Goal: Check status: Check status

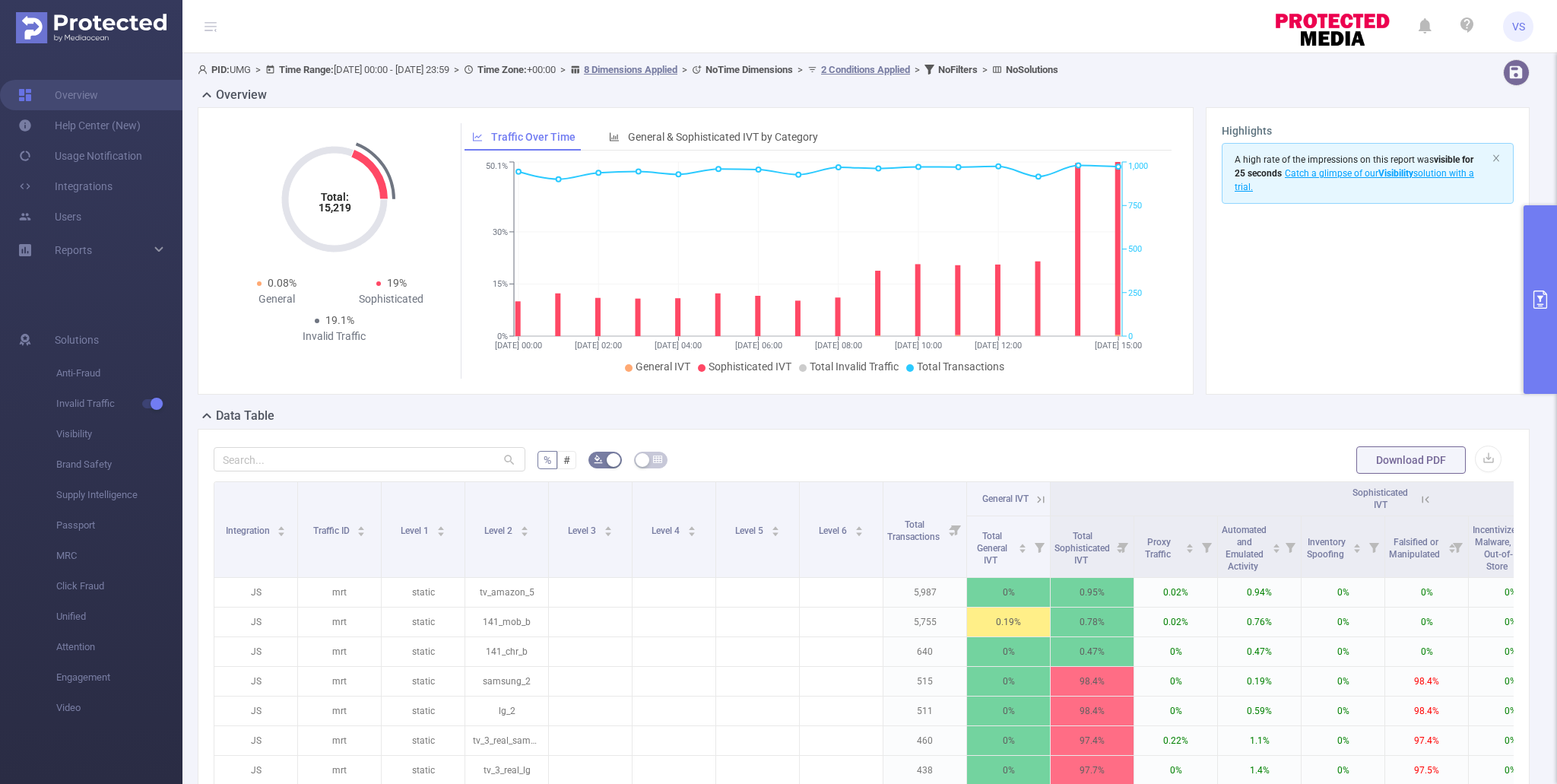
scroll to position [0, 293]
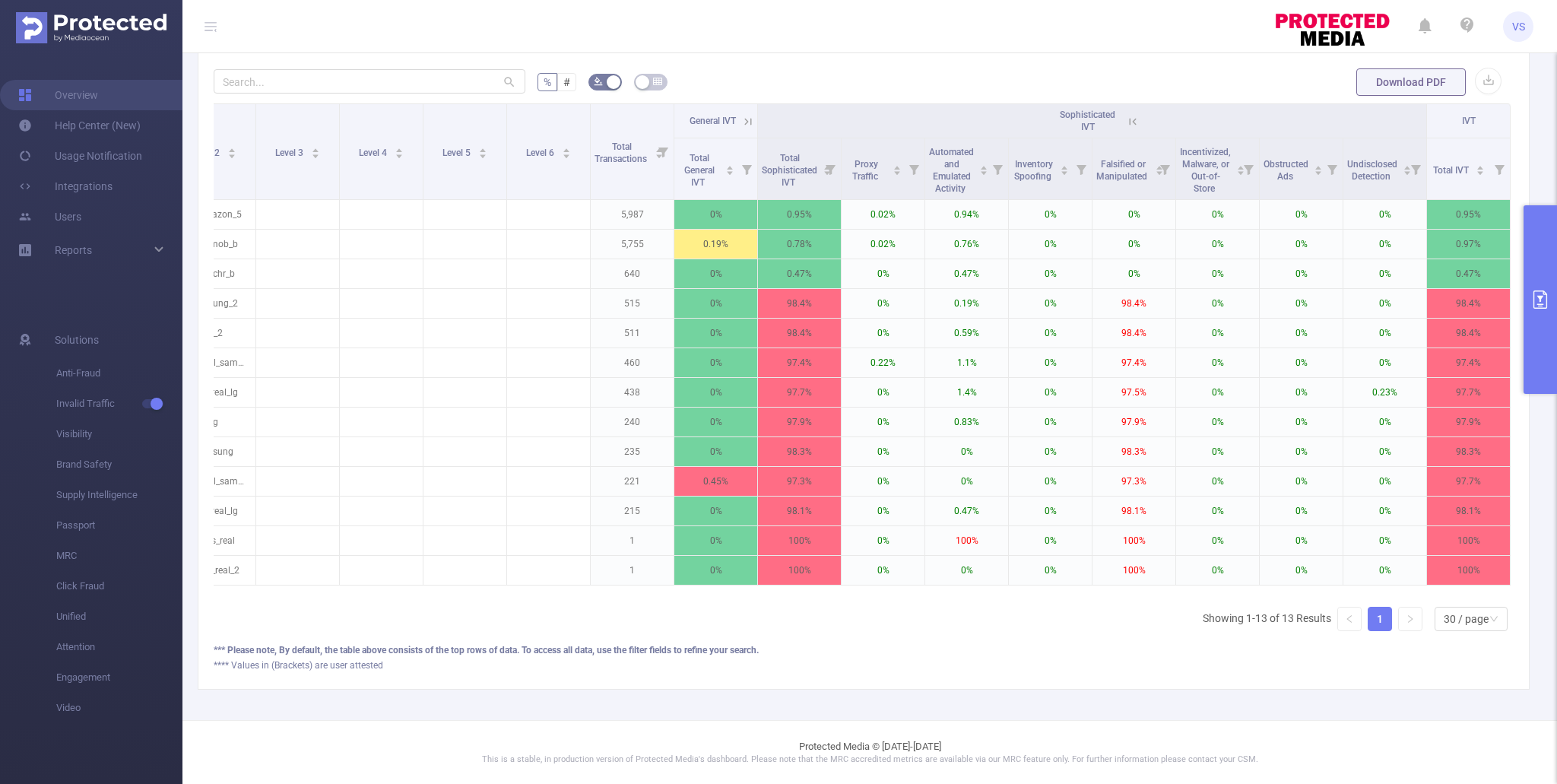
click at [1546, 329] on button "primary" at bounding box center [1540, 300] width 34 height 189
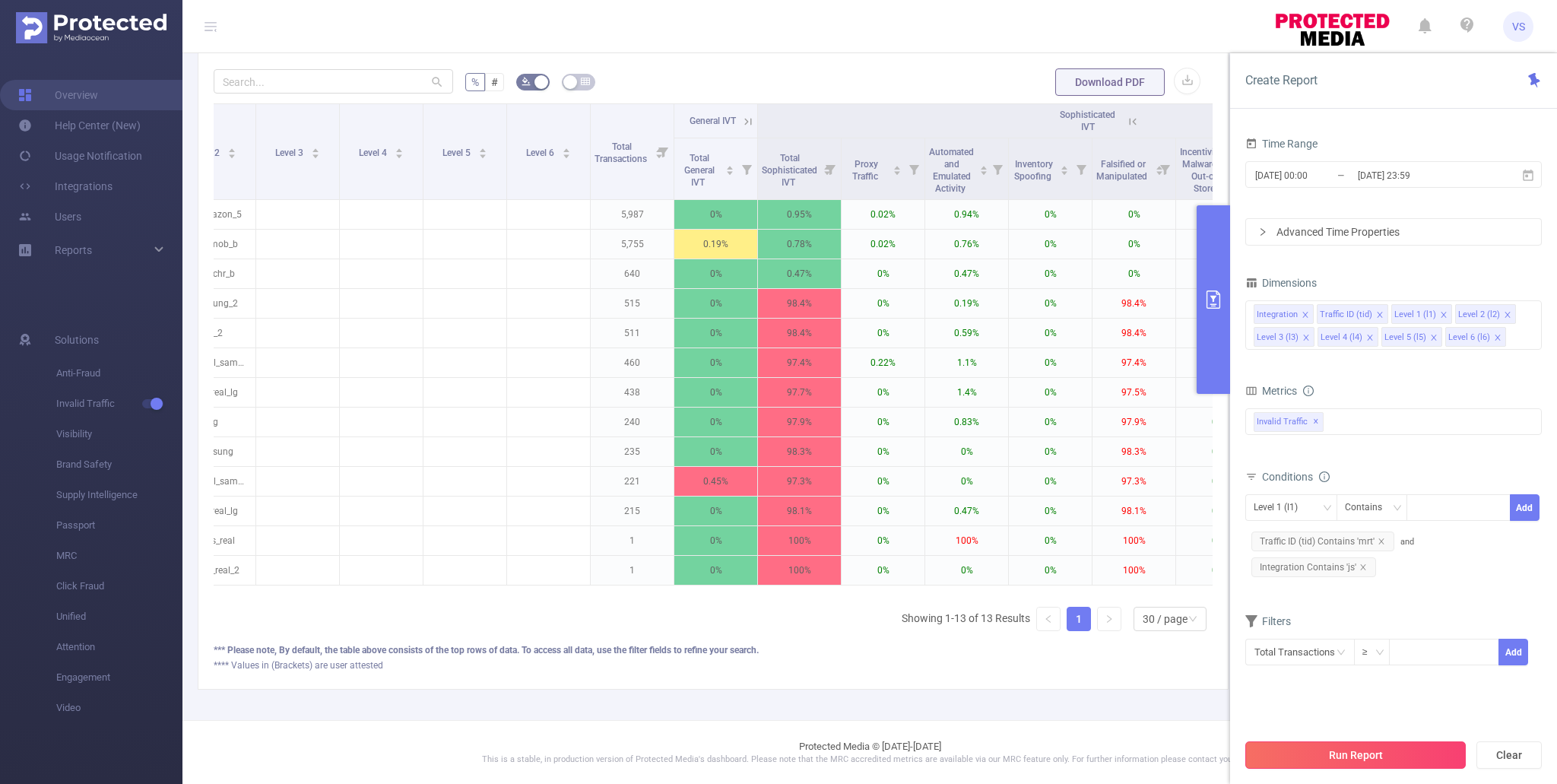
click at [1327, 749] on button "Run Report" at bounding box center [1355, 754] width 221 height 27
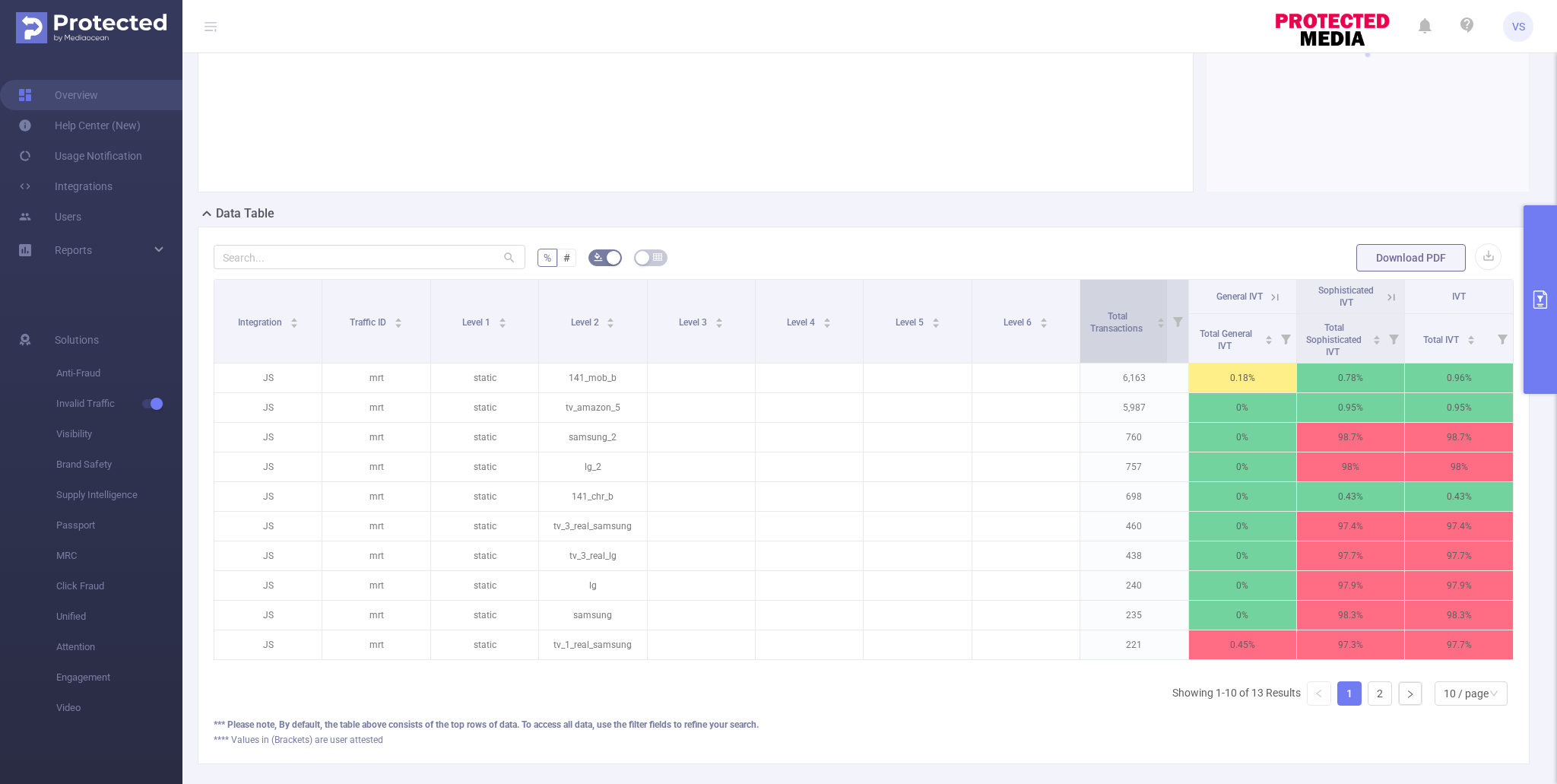
scroll to position [214, 0]
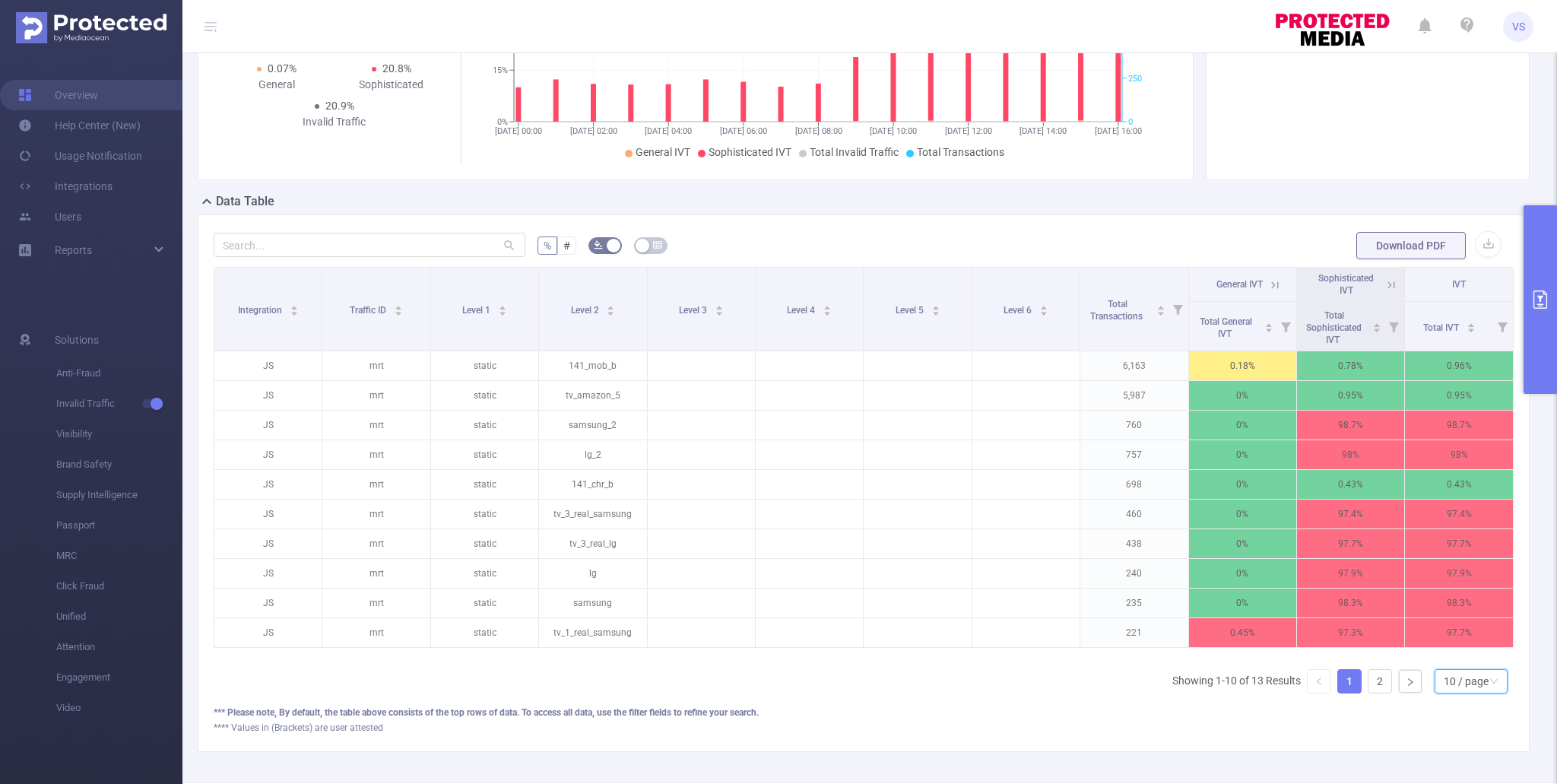
click at [1478, 680] on div "10 / page" at bounding box center [1466, 681] width 45 height 23
click at [1471, 654] on li "50 / page" at bounding box center [1470, 654] width 73 height 24
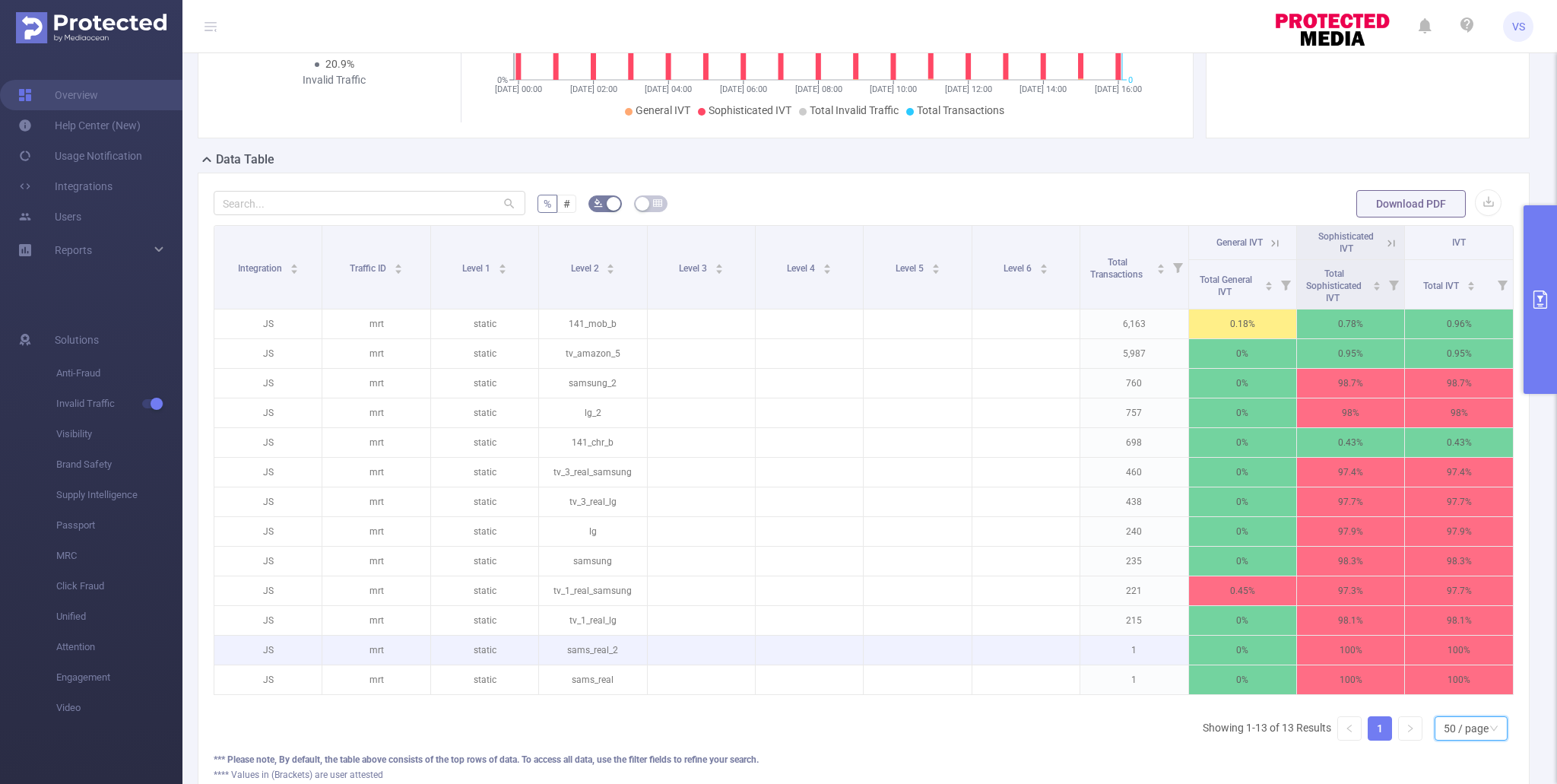
scroll to position [261, 0]
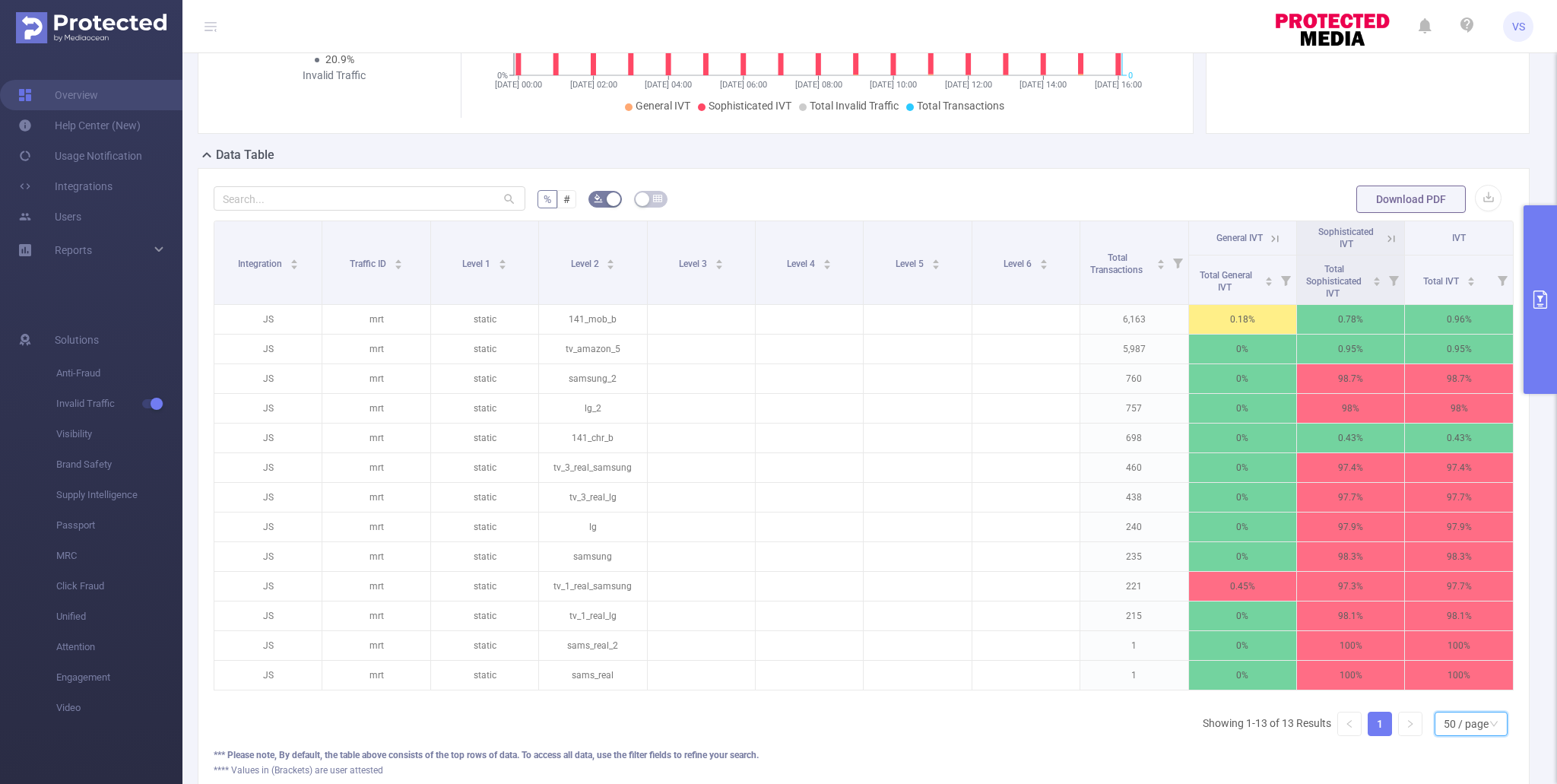
click at [1541, 310] on button "primary" at bounding box center [1540, 300] width 34 height 189
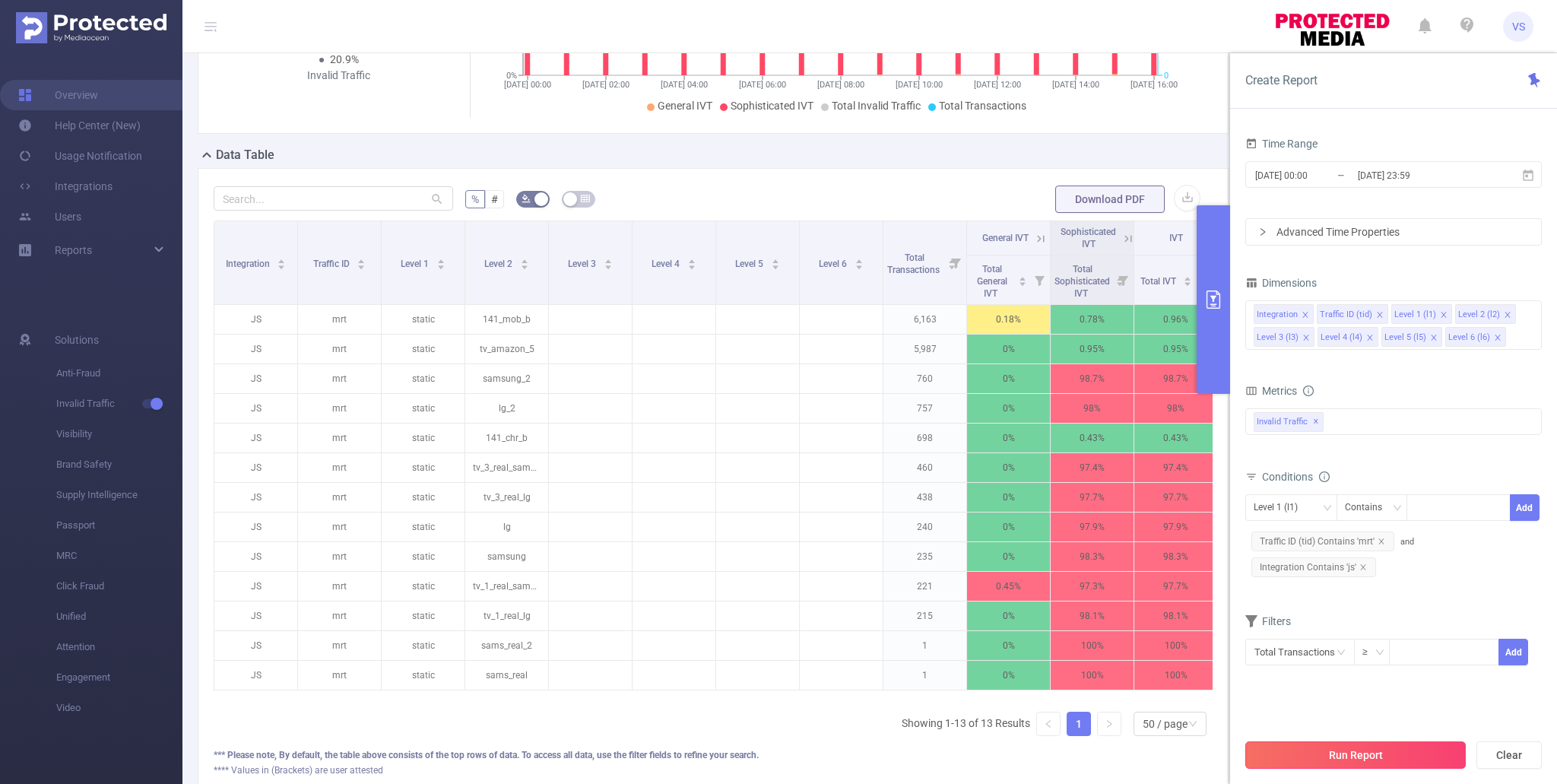
click at [1348, 745] on button "Run Report" at bounding box center [1355, 754] width 221 height 27
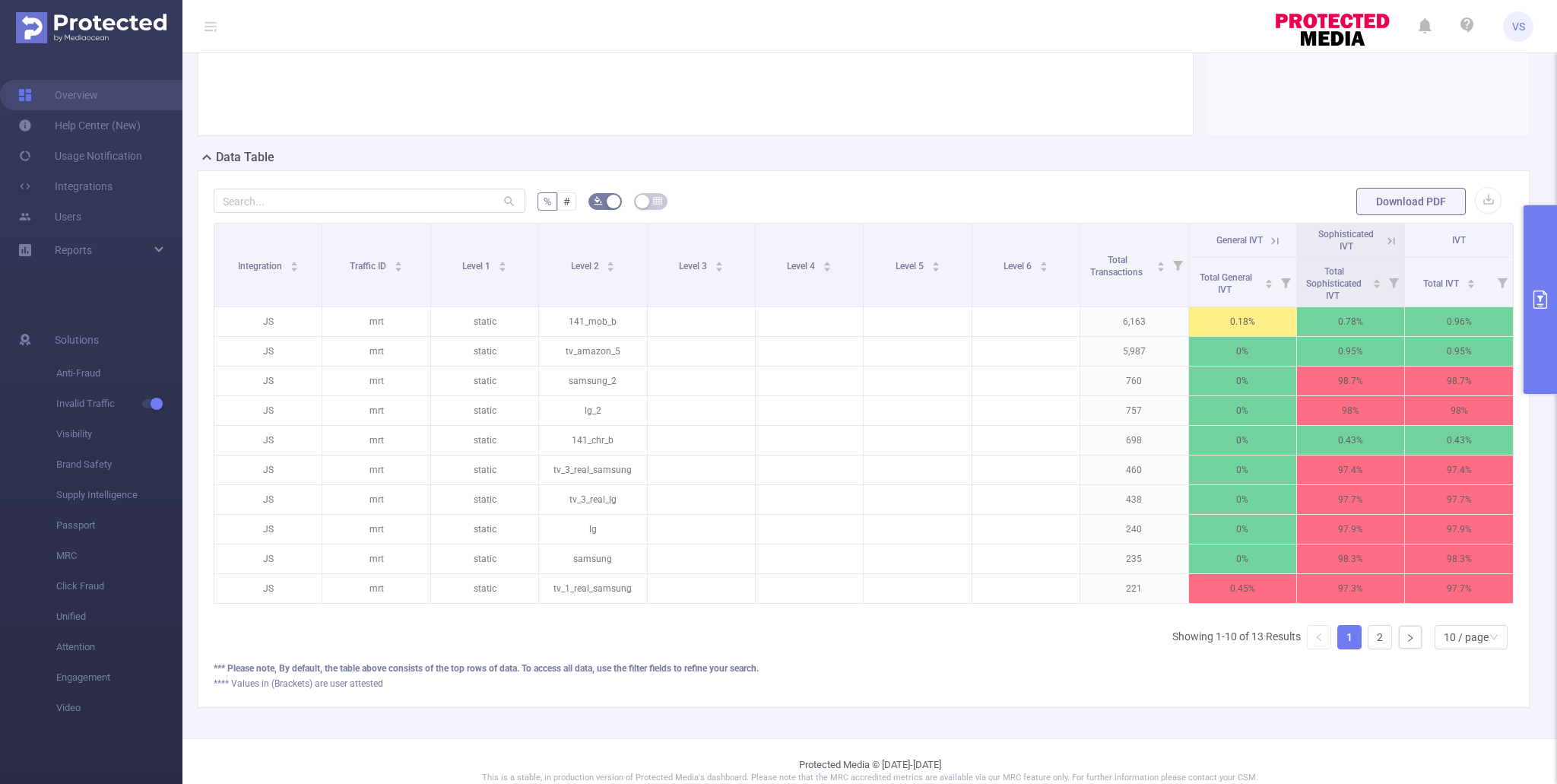
scroll to position [277, 0]
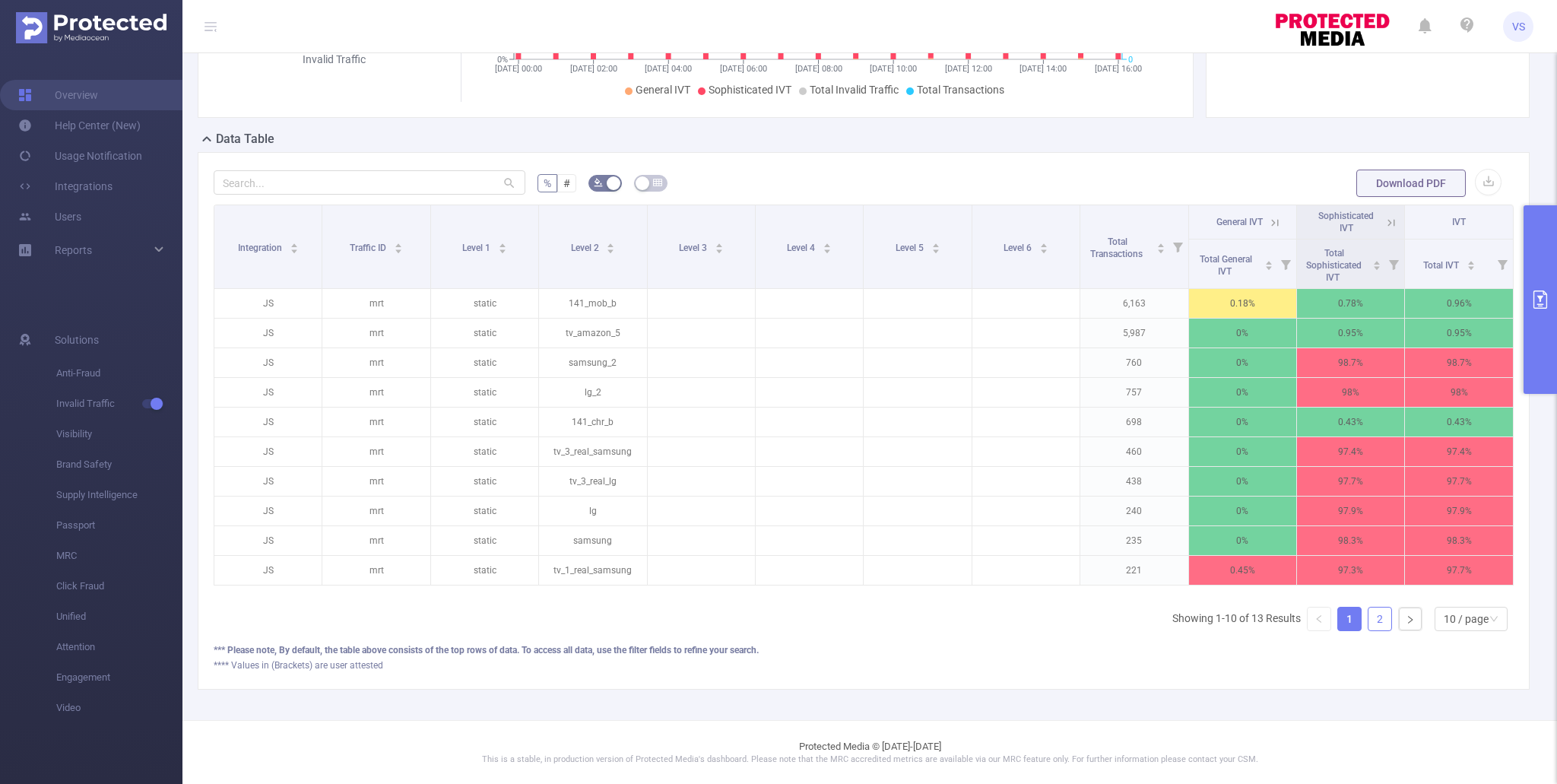
click at [1380, 617] on link "2" at bounding box center [1379, 618] width 23 height 23
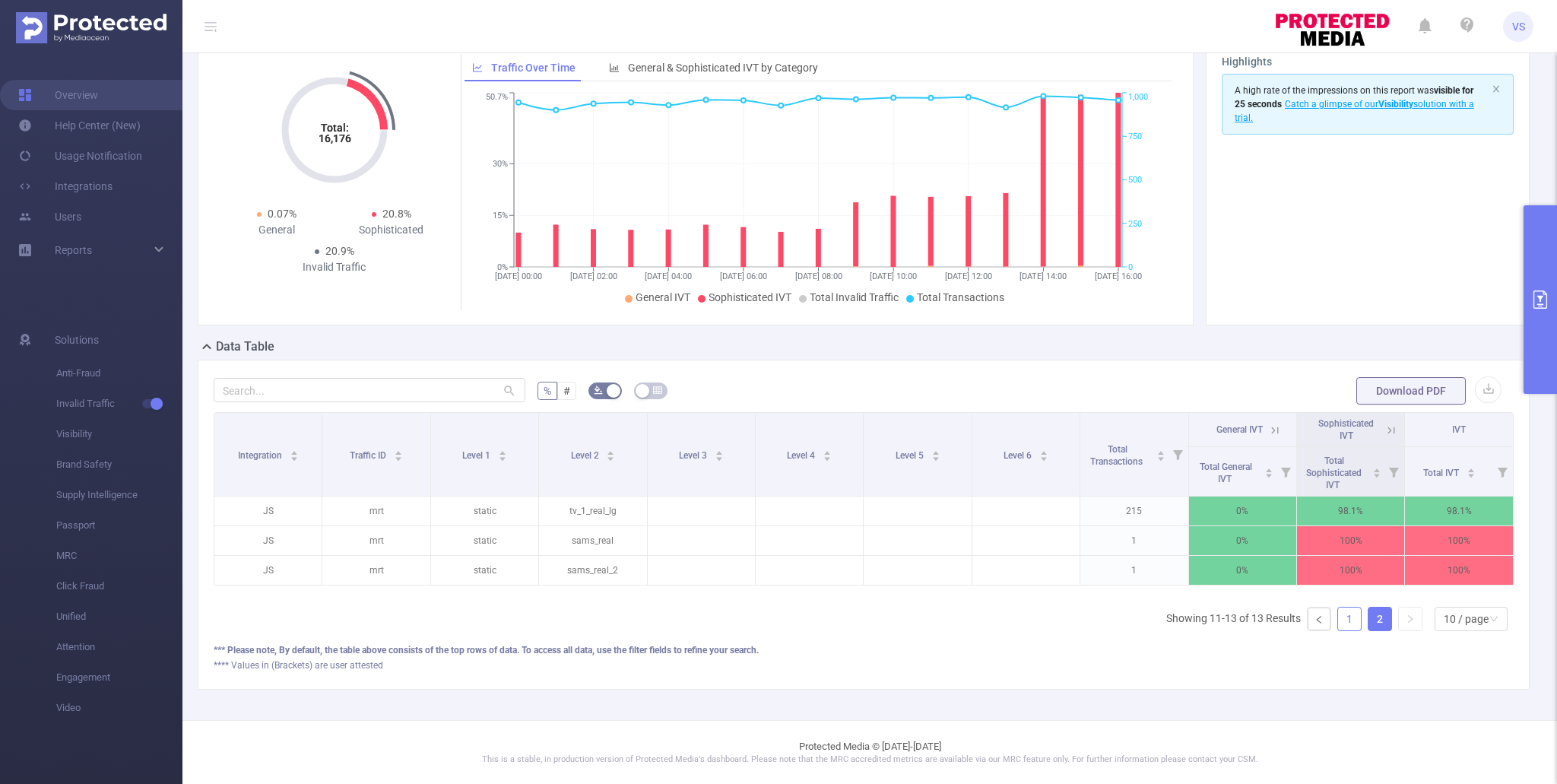
click at [1347, 621] on link "1" at bounding box center [1349, 618] width 23 height 23
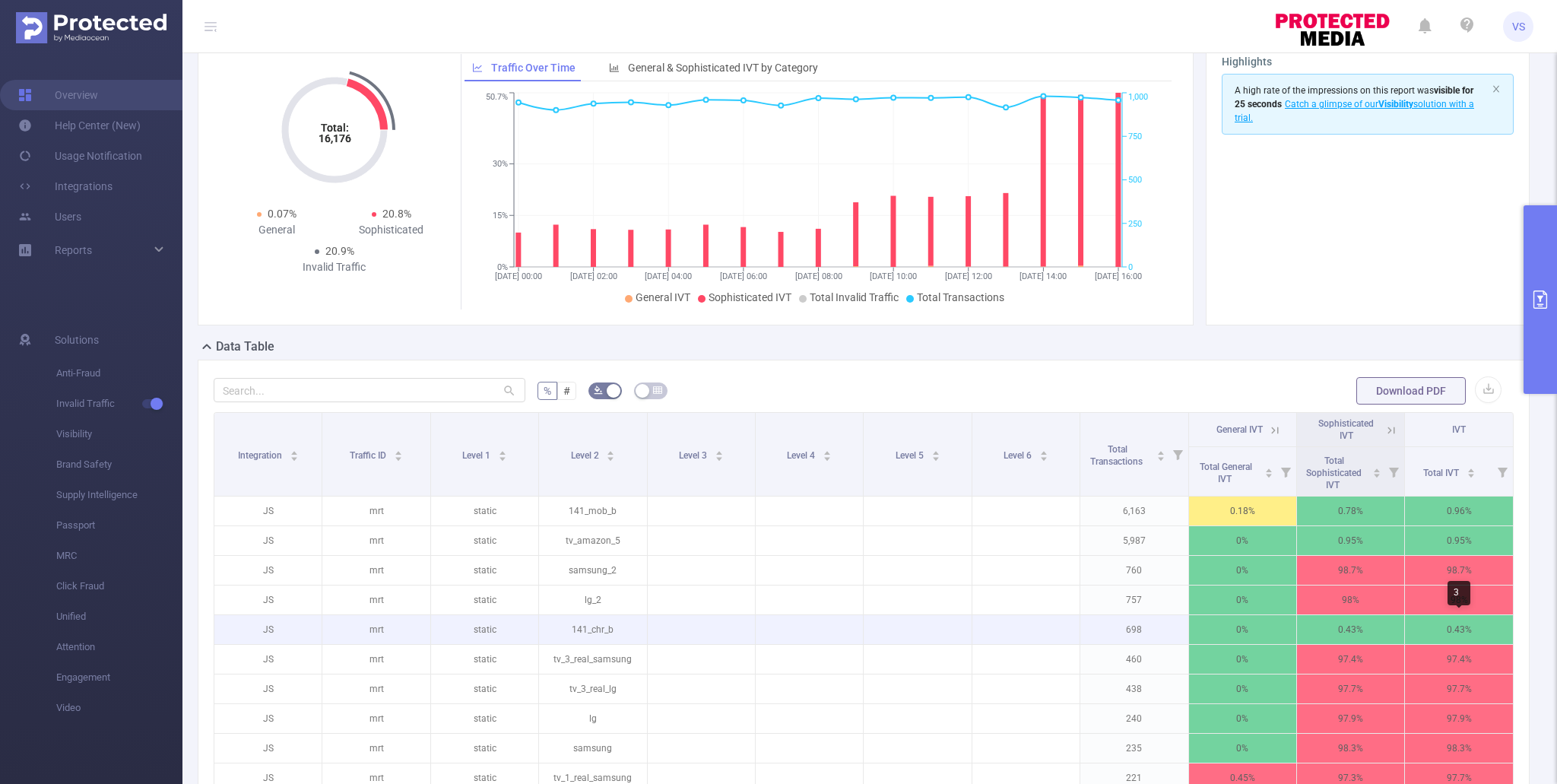
scroll to position [277, 0]
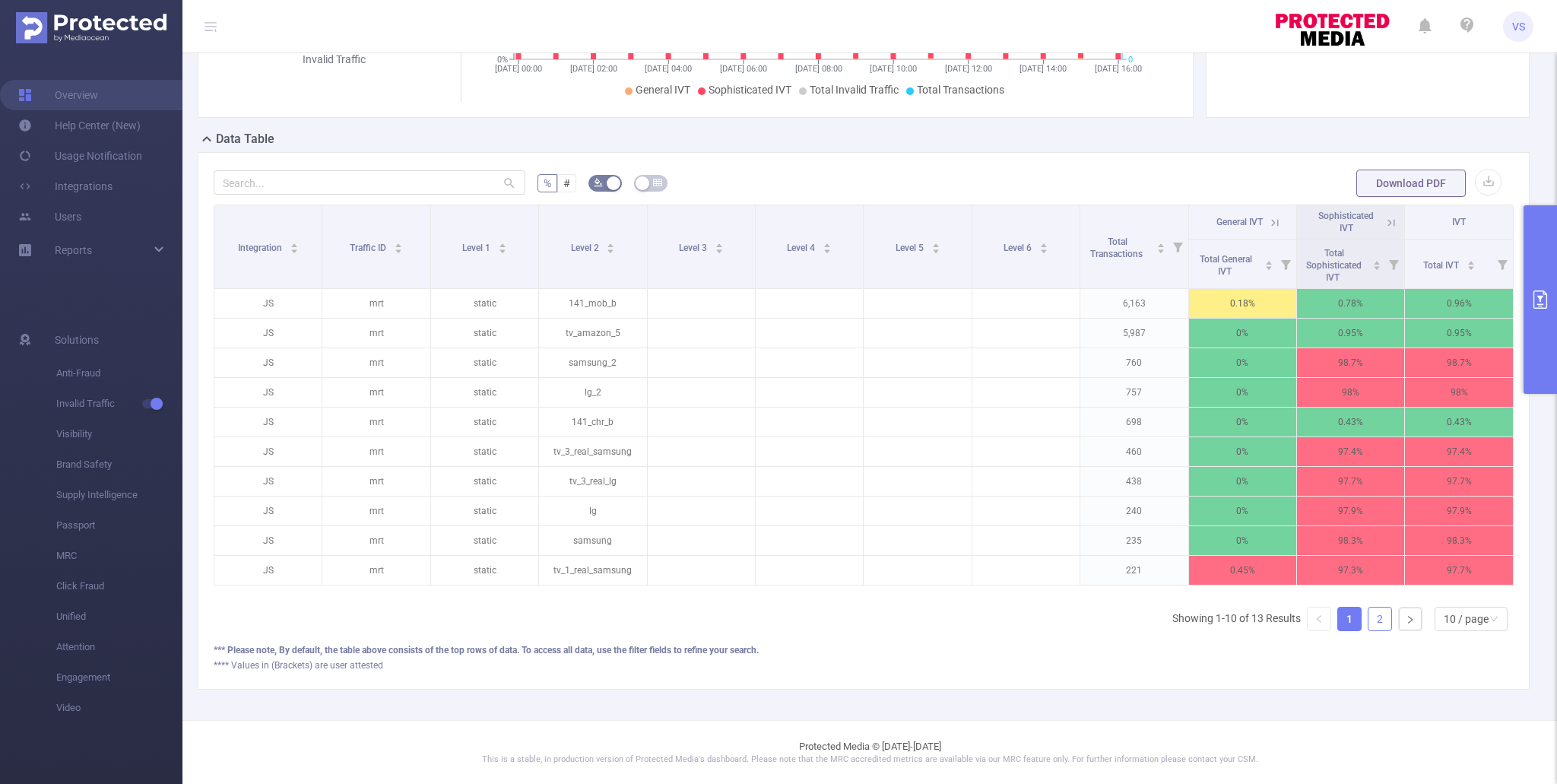
click at [1383, 625] on link "2" at bounding box center [1379, 618] width 23 height 23
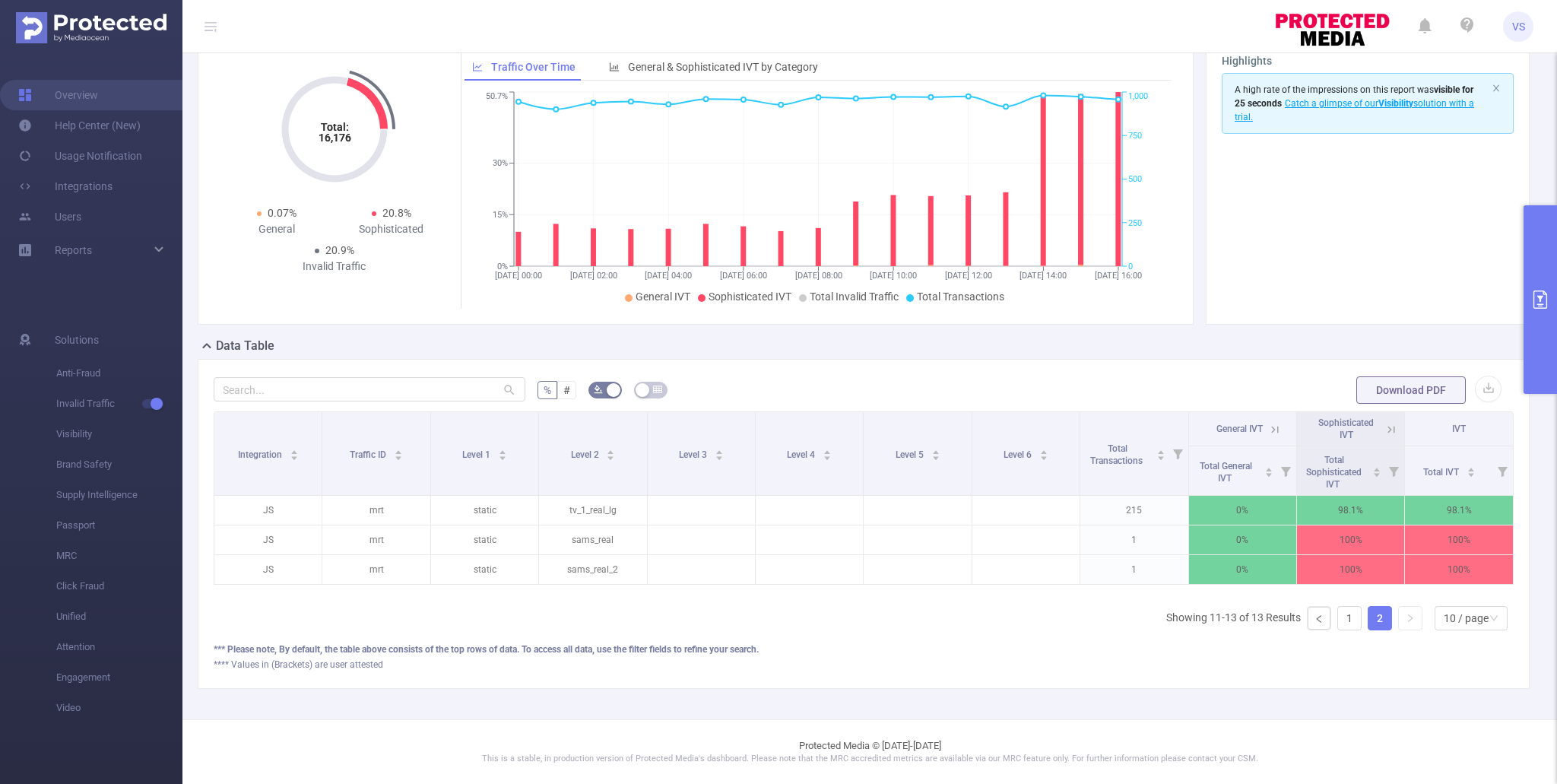
scroll to position [69, 0]
click at [1344, 618] on link "1" at bounding box center [1349, 618] width 23 height 23
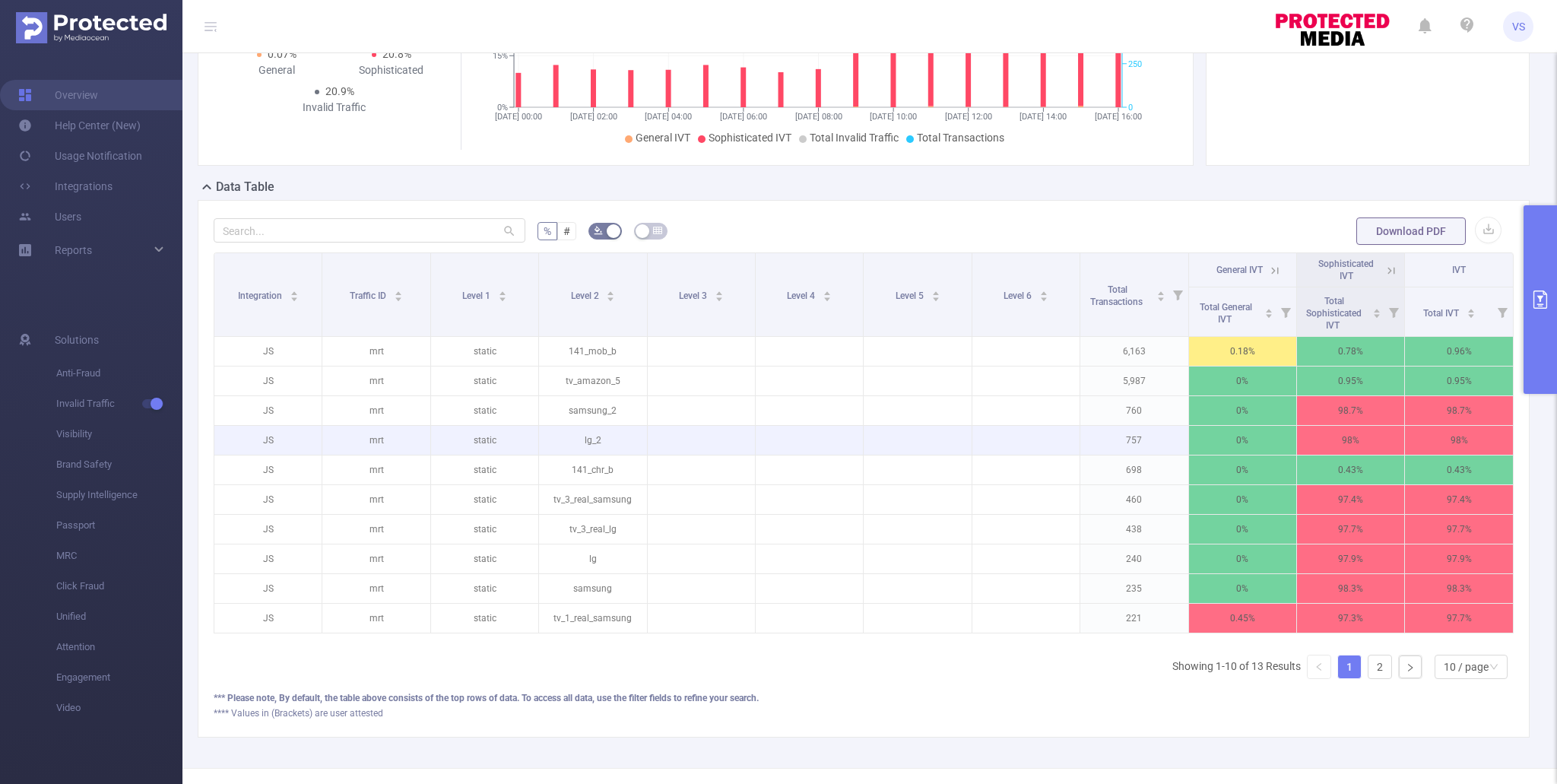
scroll to position [180, 0]
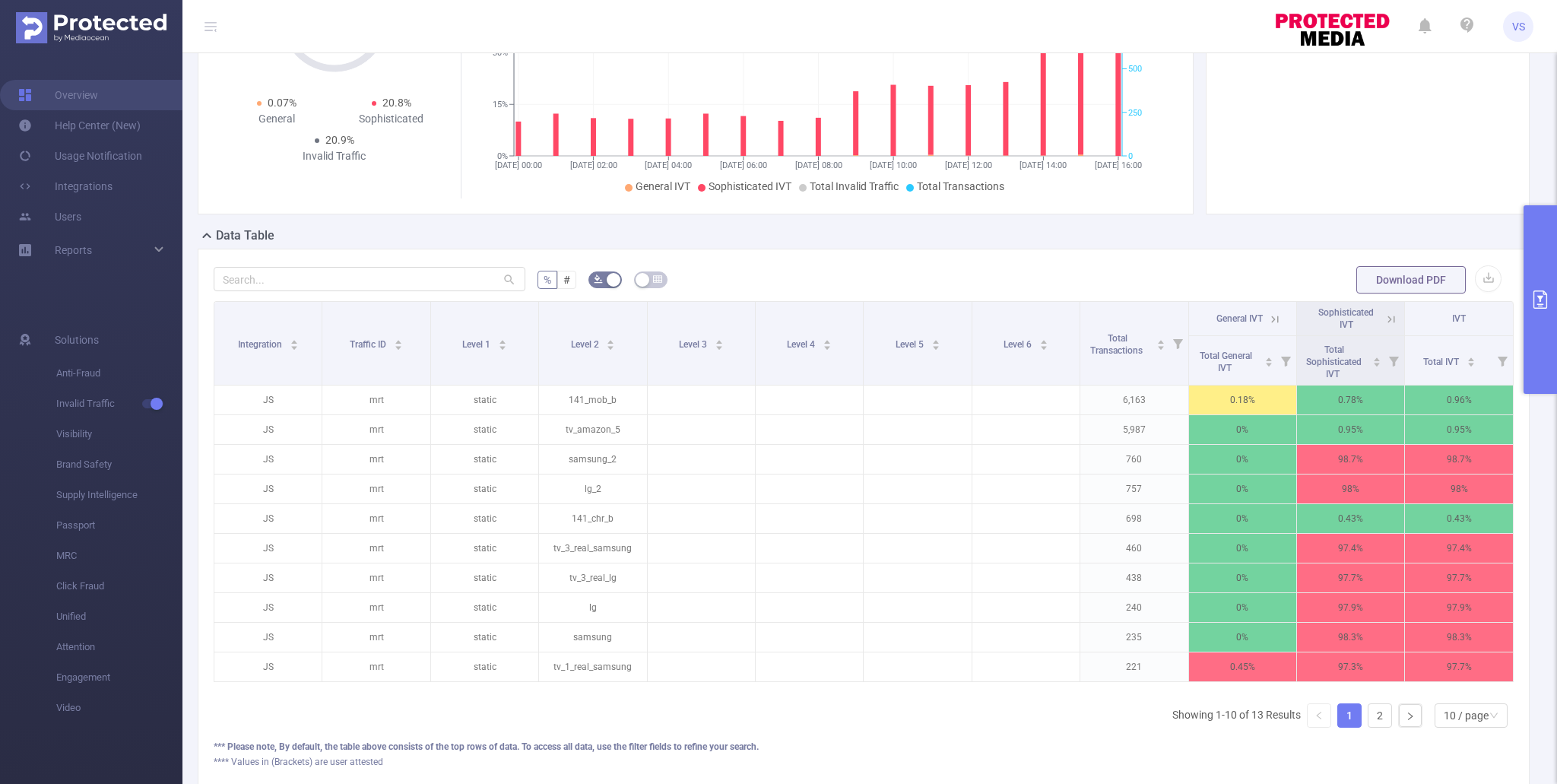
click at [1542, 343] on button "primary" at bounding box center [1540, 300] width 34 height 189
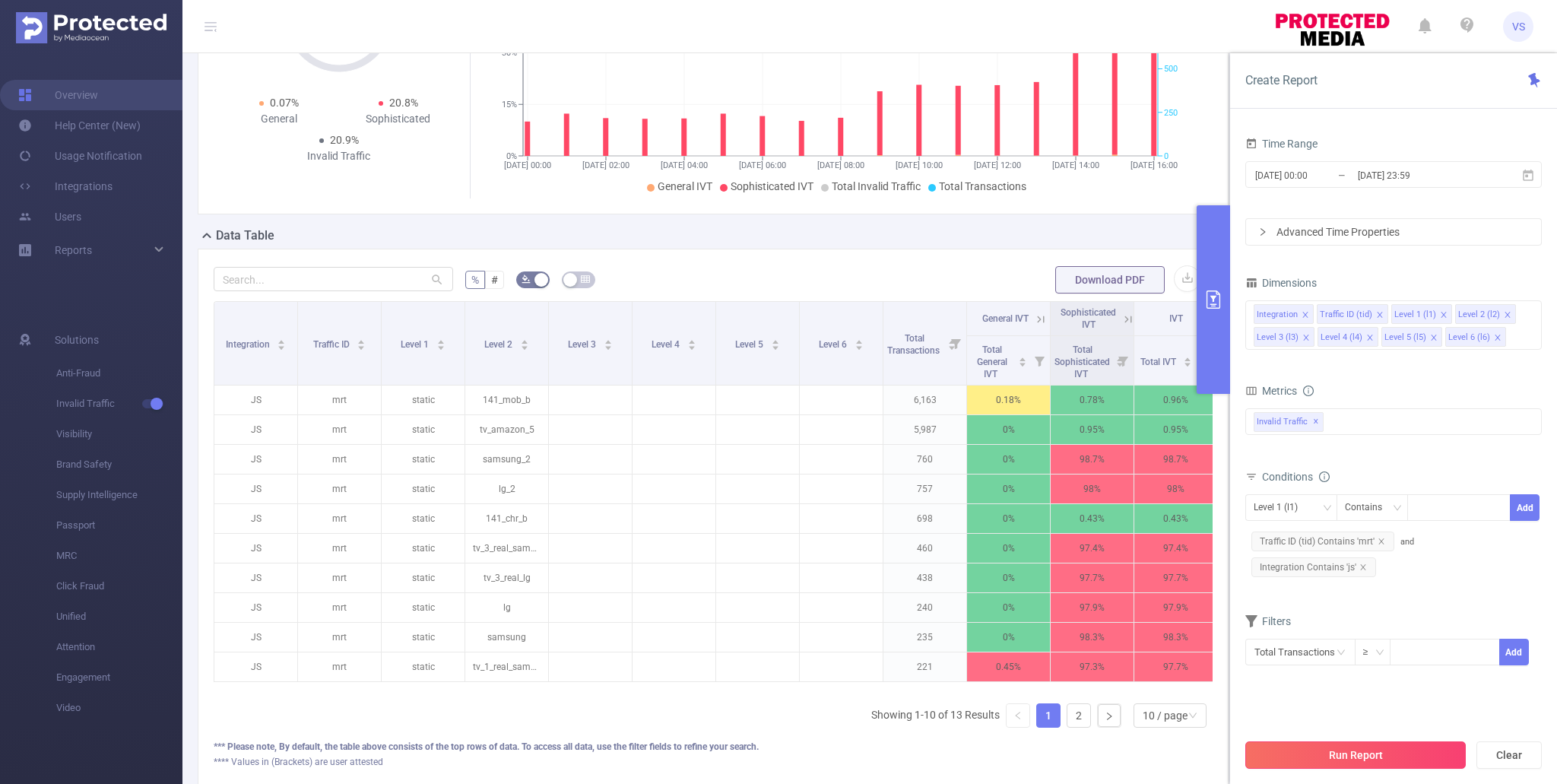
click at [1345, 763] on button "Run Report" at bounding box center [1355, 754] width 221 height 27
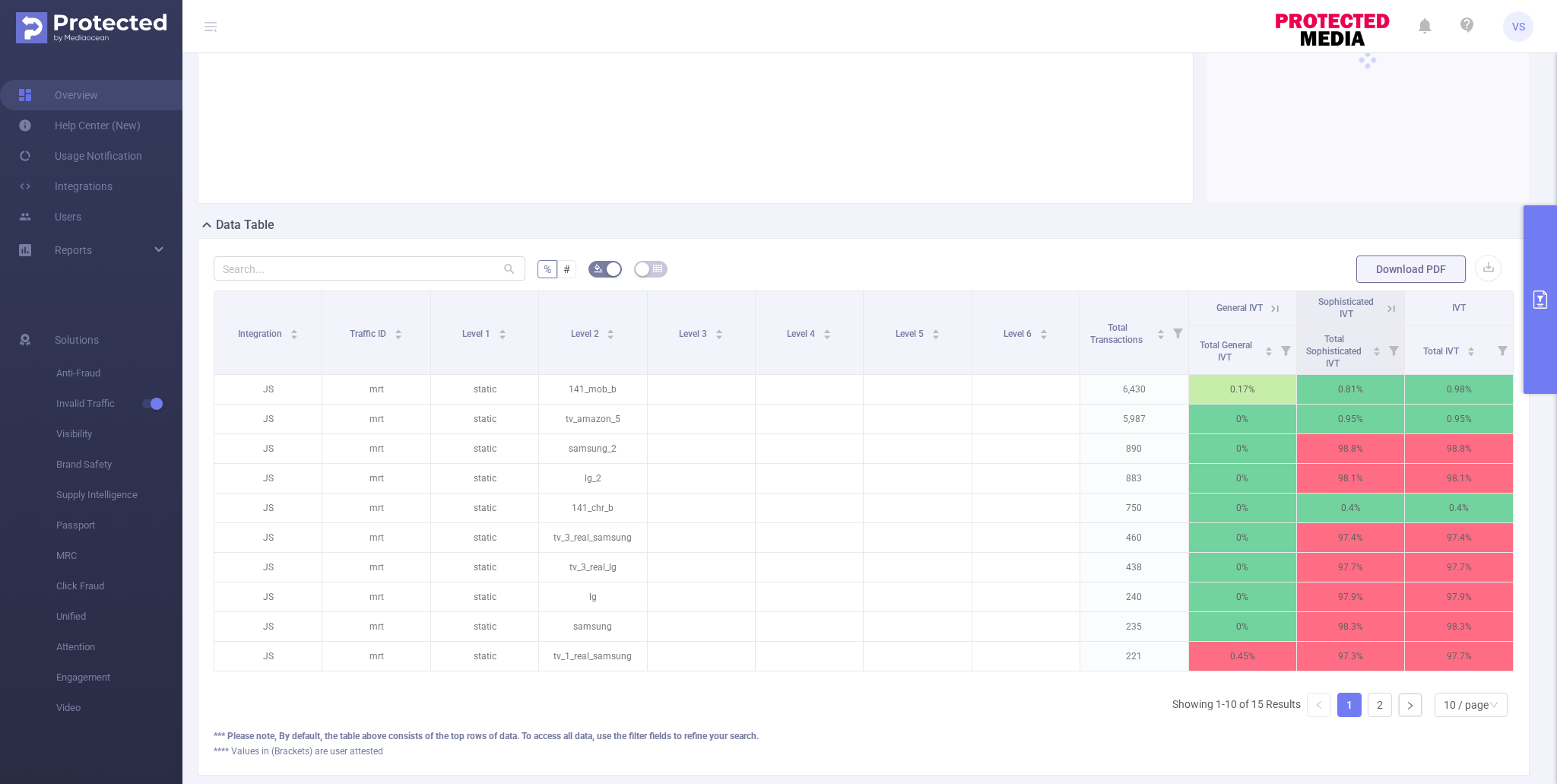
scroll to position [277, 0]
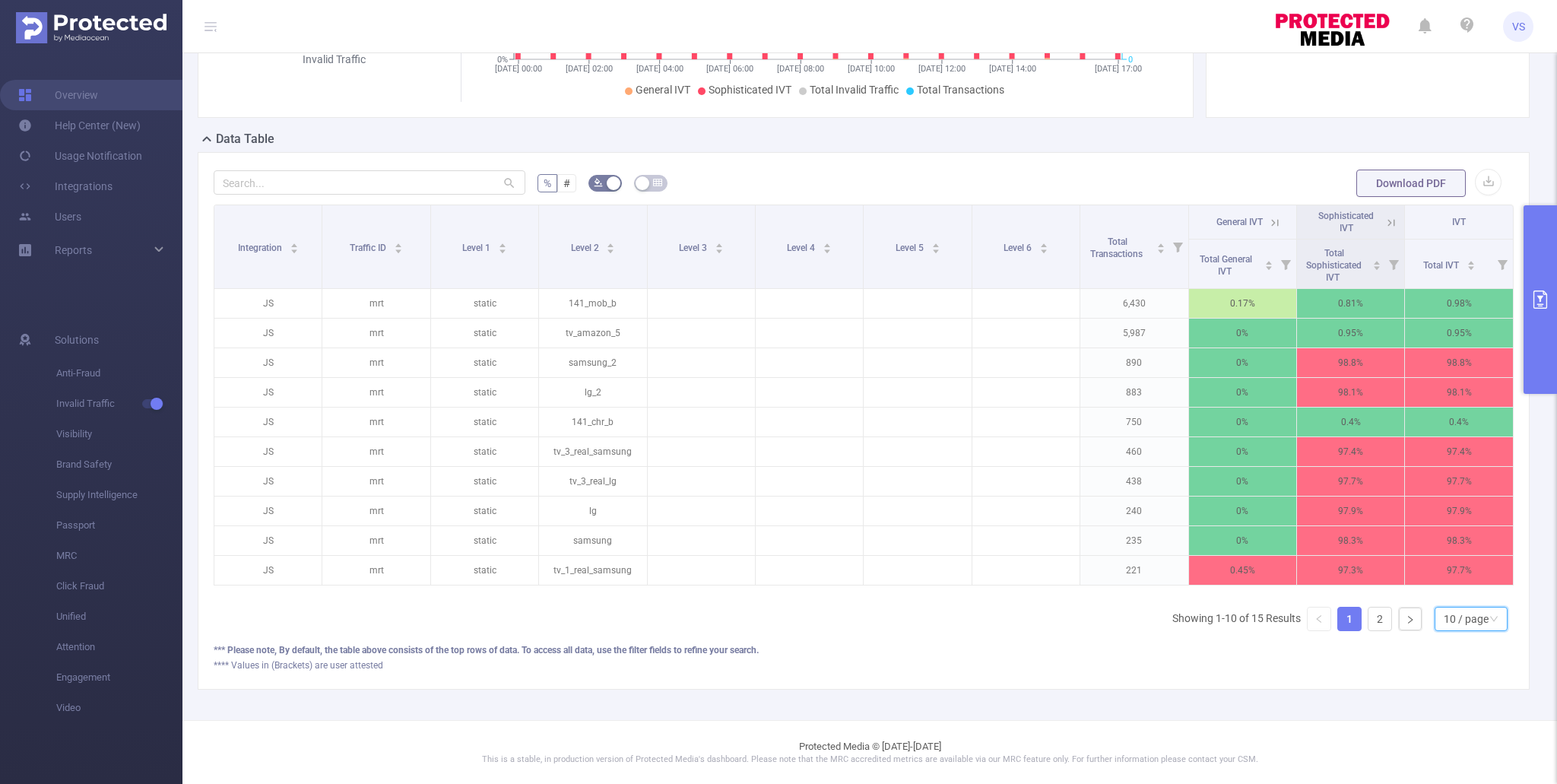
click at [1476, 625] on div "10 / page" at bounding box center [1466, 618] width 45 height 23
click at [1475, 584] on li "50 / page" at bounding box center [1470, 591] width 73 height 24
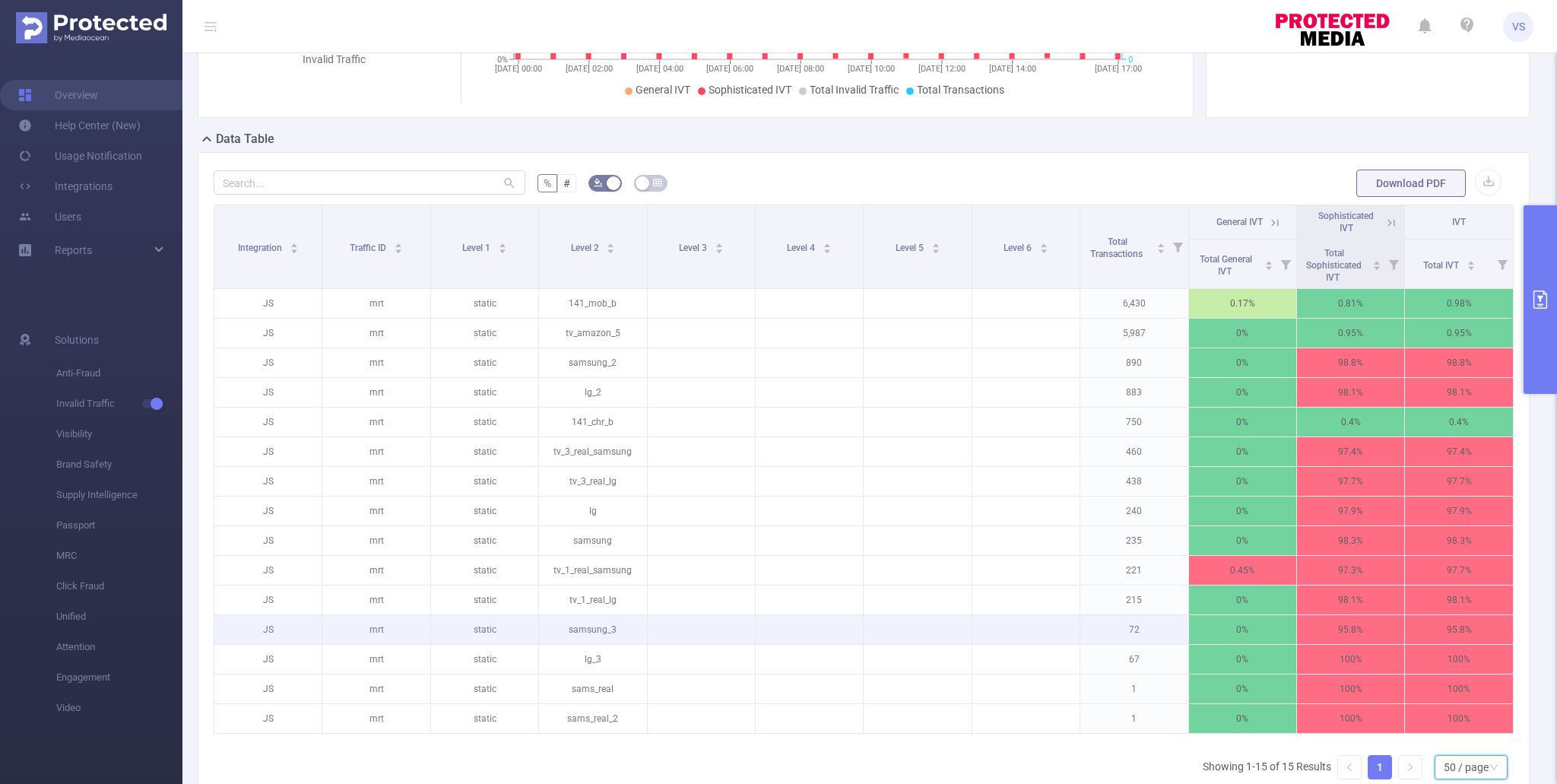
scroll to position [0, 3]
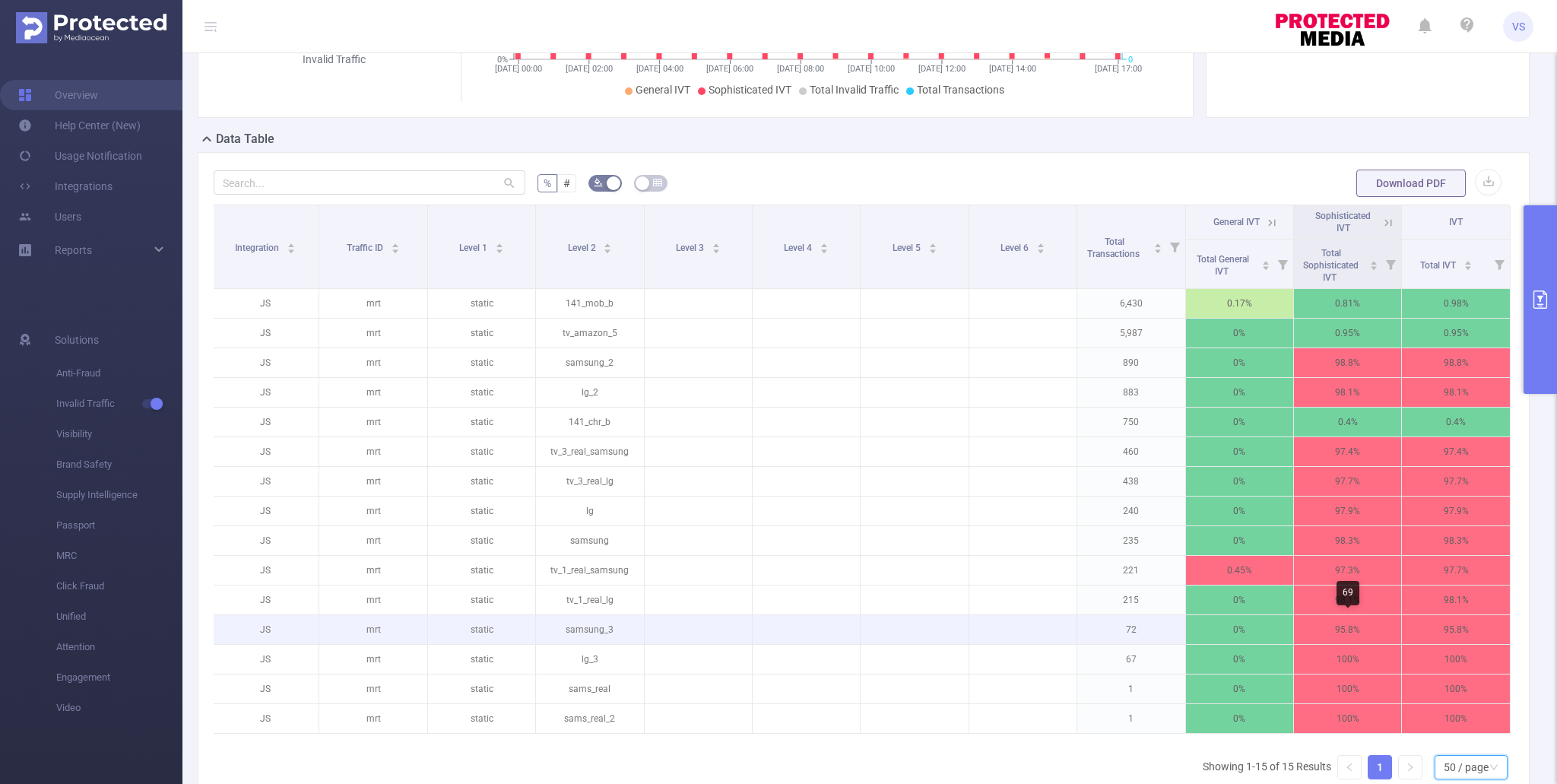
click at [1345, 615] on p "95.8%" at bounding box center [1347, 630] width 107 height 29
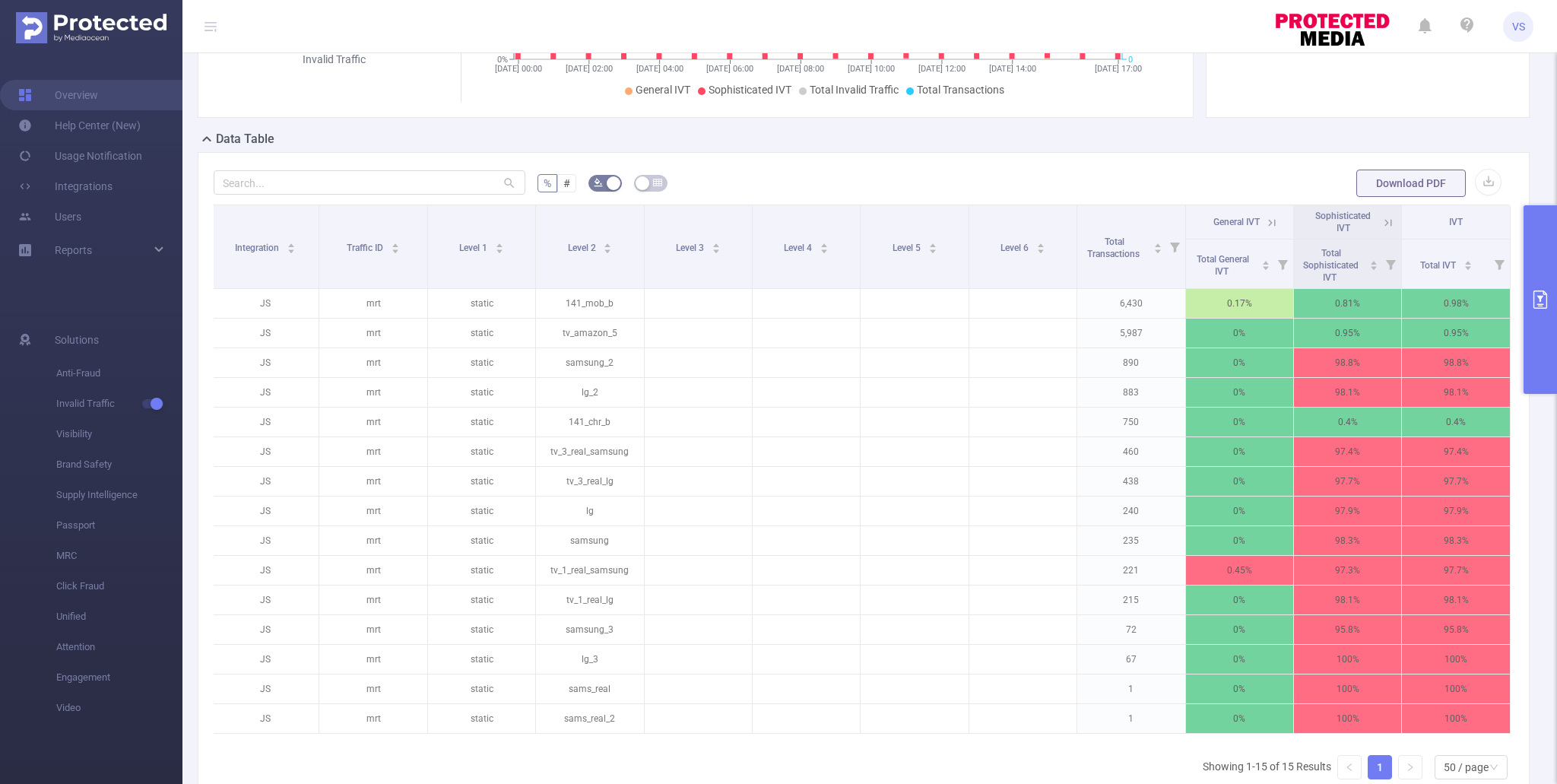
click at [1383, 222] on icon at bounding box center [1387, 222] width 14 height 14
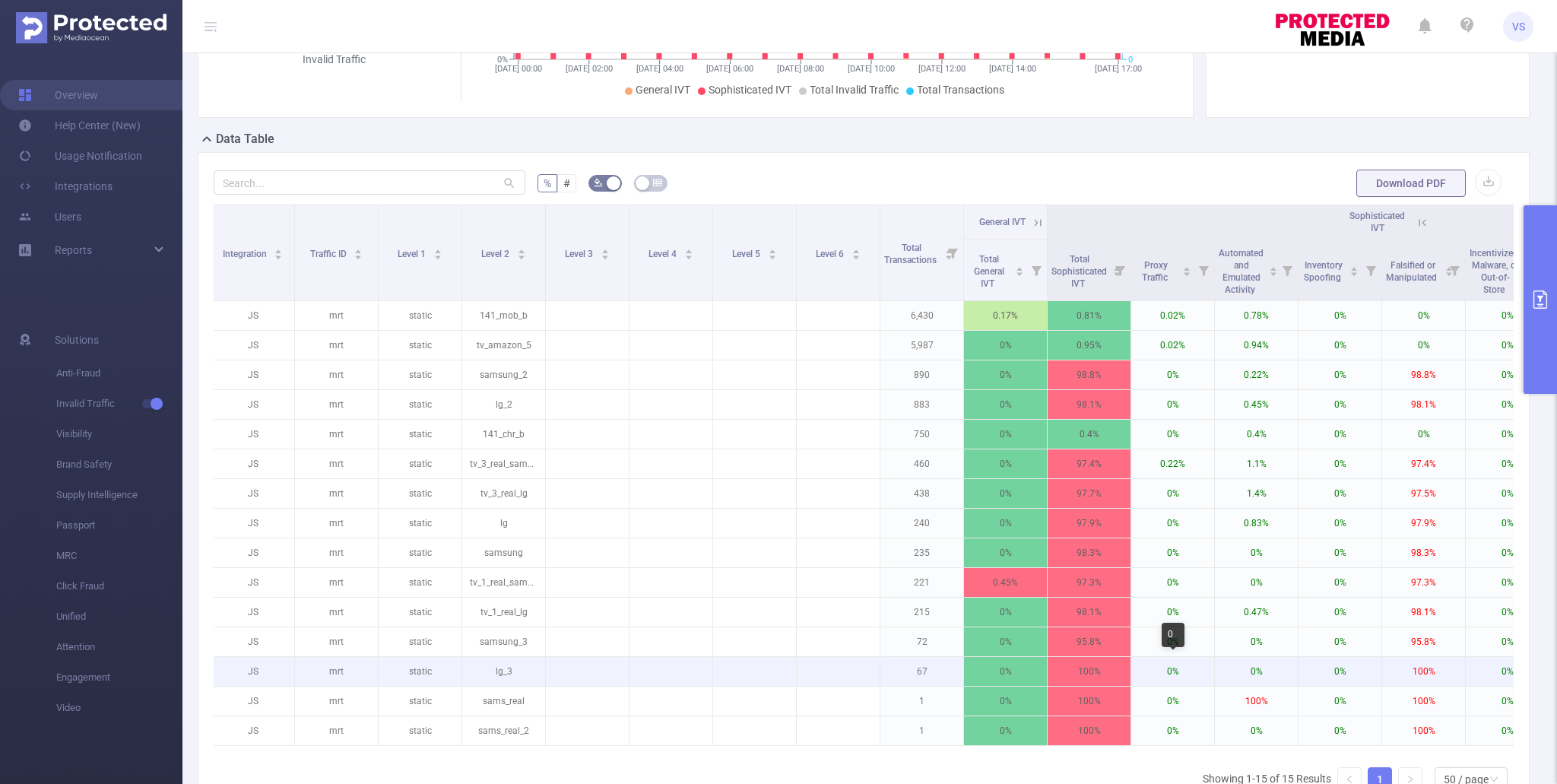
click at [1195, 657] on p "0%" at bounding box center [1173, 671] width 83 height 29
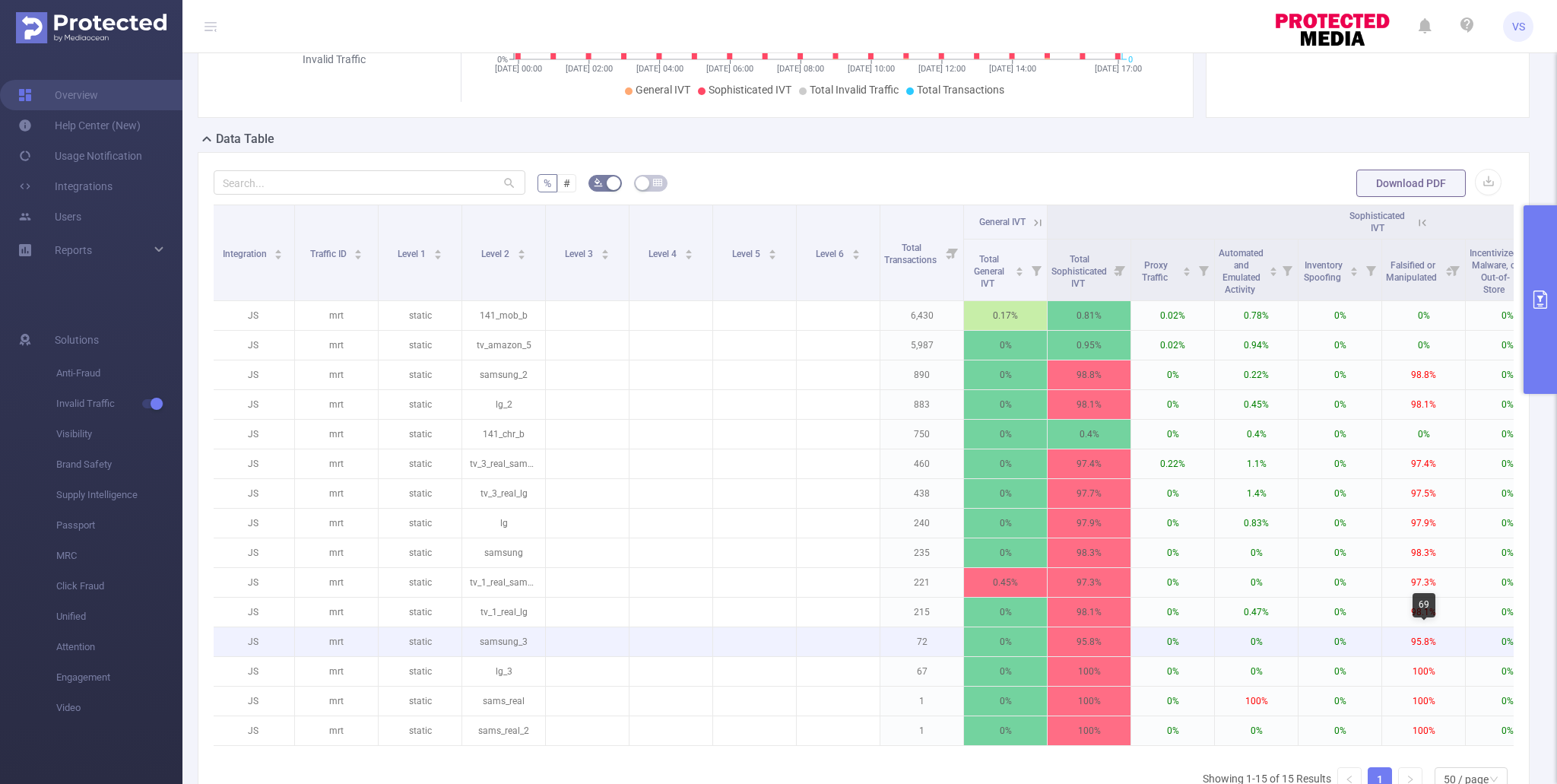
click at [1415, 641] on p "95.8%" at bounding box center [1423, 642] width 83 height 29
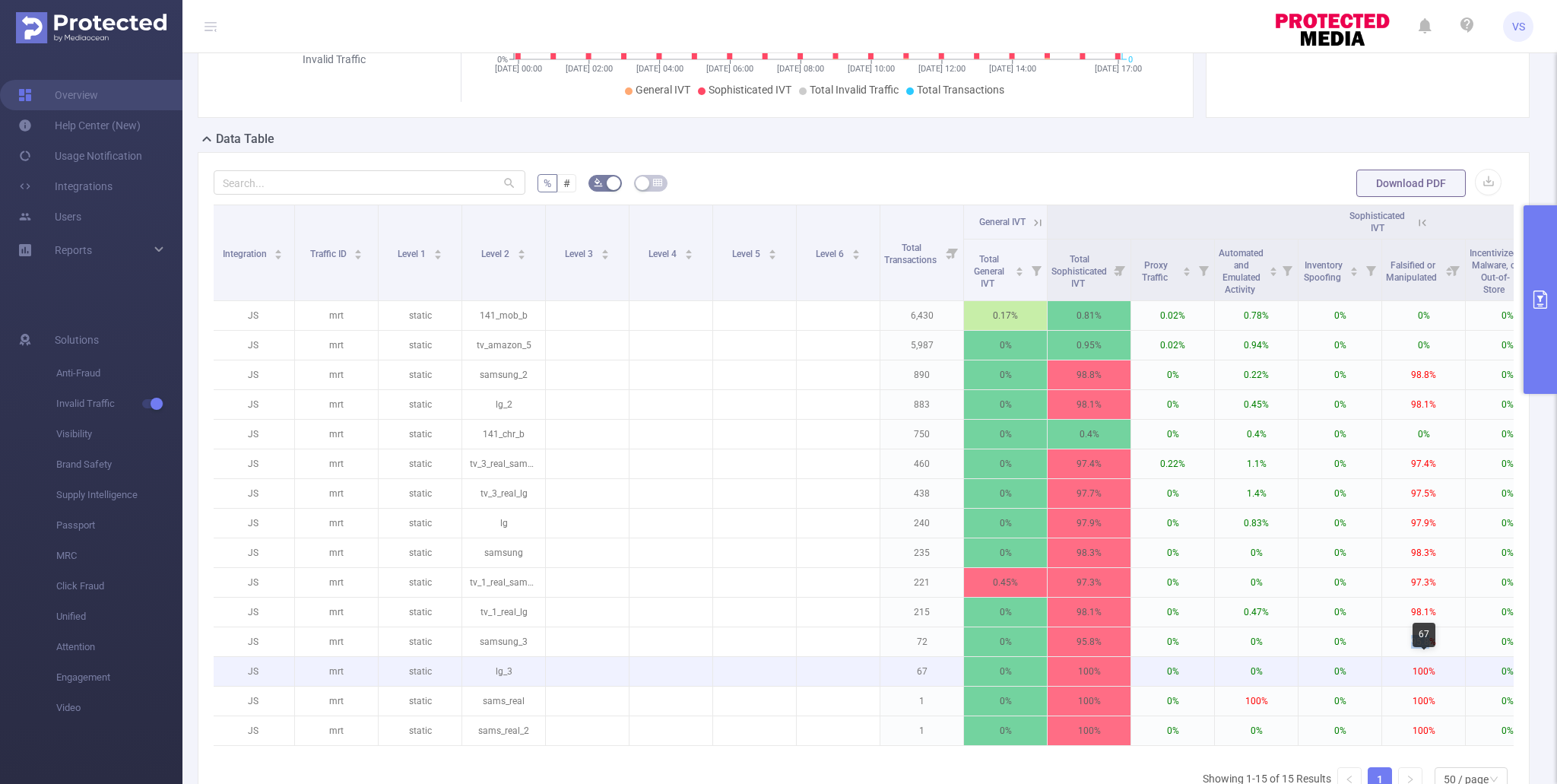
click at [1444, 658] on p "100%" at bounding box center [1423, 671] width 83 height 29
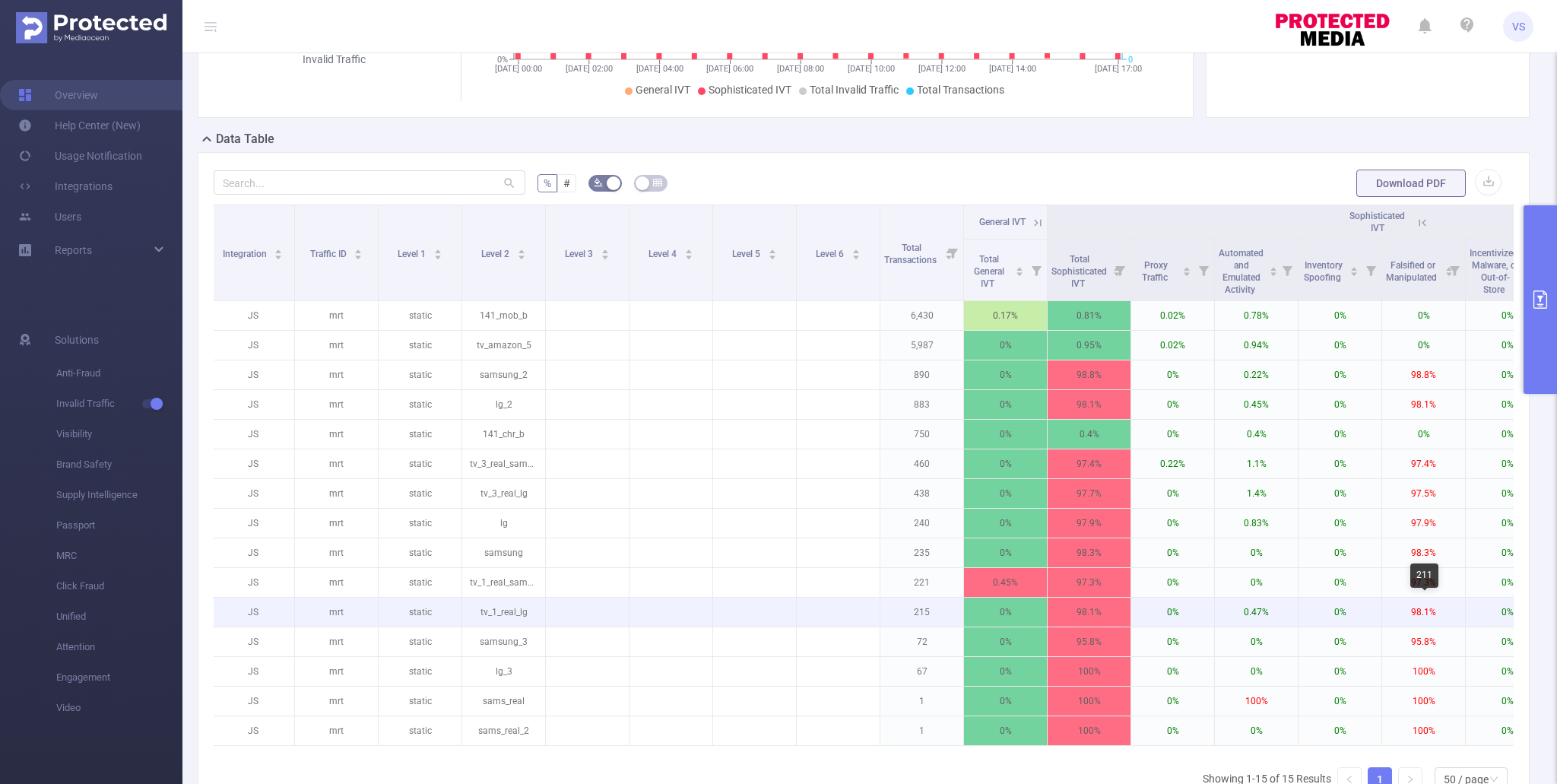
click at [1423, 613] on p "98.1%" at bounding box center [1423, 612] width 83 height 29
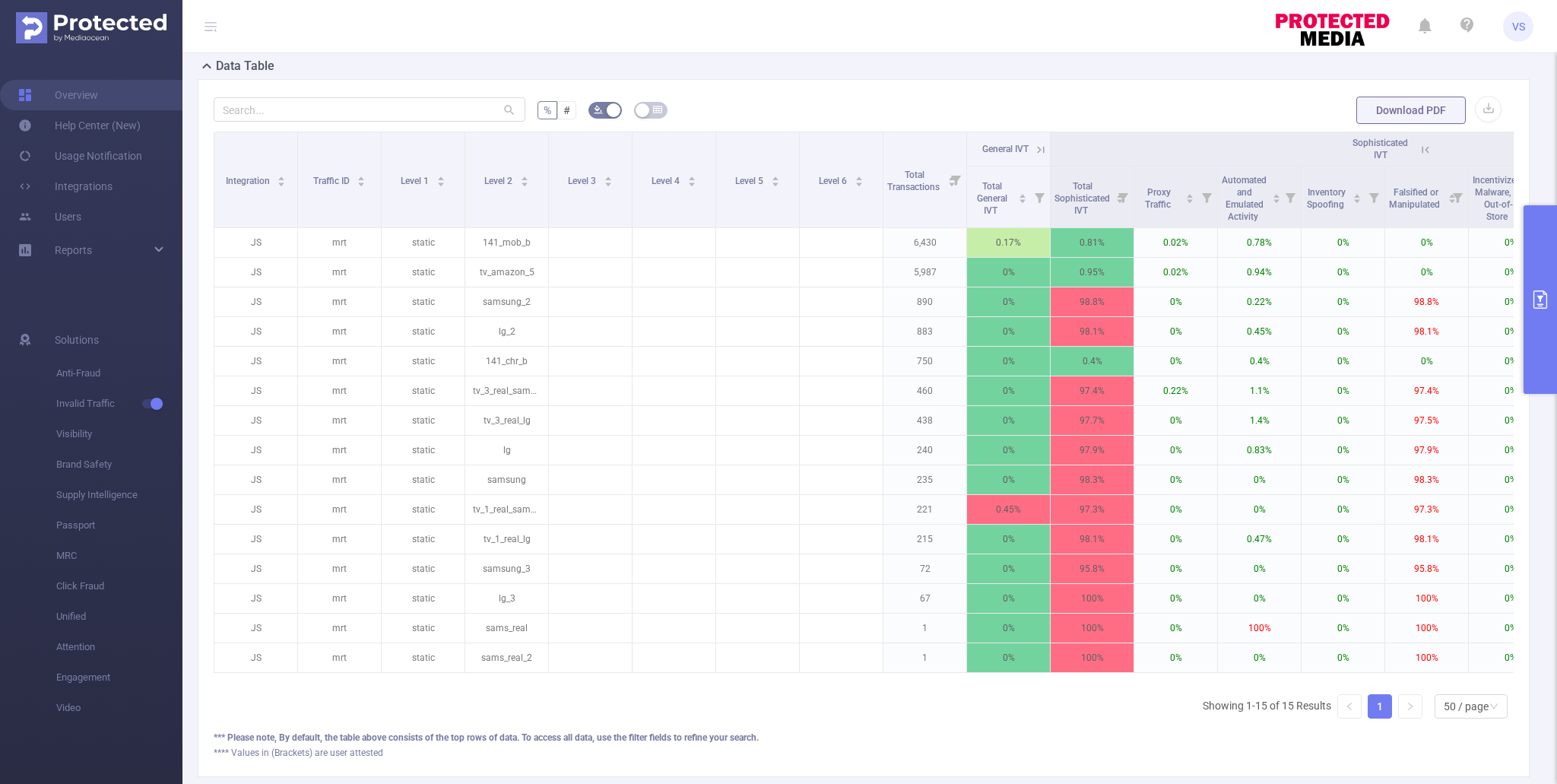
scroll to position [437, 0]
